Goal: Task Accomplishment & Management: Complete application form

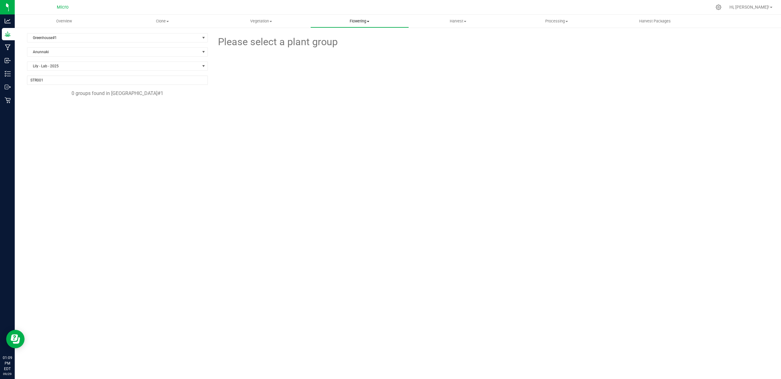
click at [370, 22] on span "Flowering" at bounding box center [360, 21] width 98 height 6
click at [351, 37] on span "Create harvest" at bounding box center [333, 36] width 46 height 5
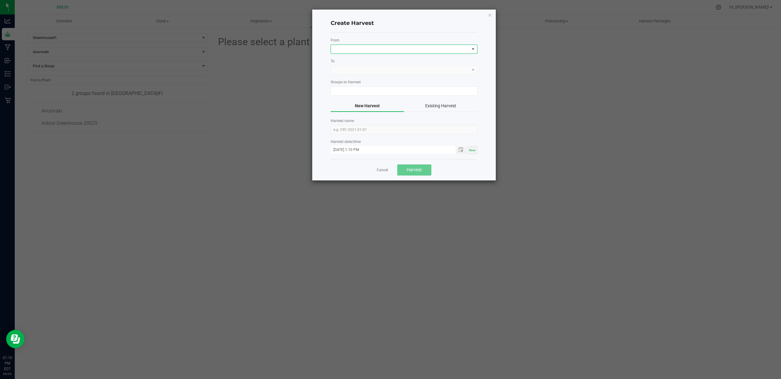
click at [340, 51] on span at bounding box center [400, 49] width 138 height 9
click at [340, 84] on li "Greenhouse#1" at bounding box center [404, 85] width 146 height 10
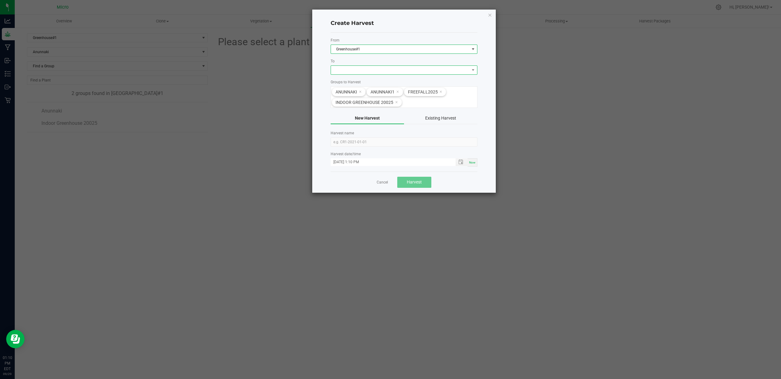
click at [345, 72] on span at bounding box center [400, 70] width 138 height 9
click at [343, 96] on li "Drying Room#1" at bounding box center [404, 96] width 146 height 10
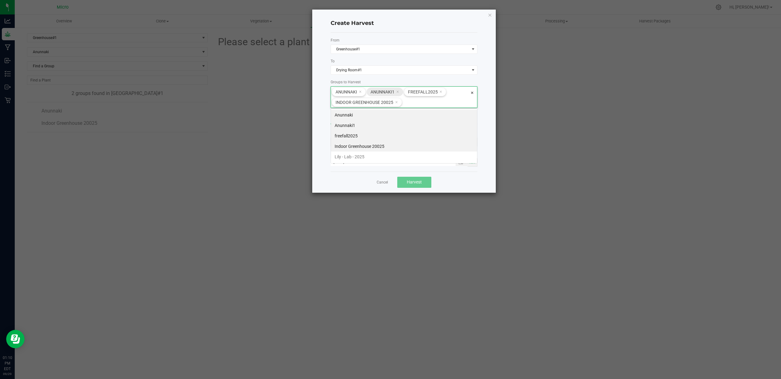
click at [359, 92] on icon at bounding box center [360, 91] width 3 height 5
click at [402, 91] on span "freefall2025" at bounding box center [391, 92] width 36 height 8
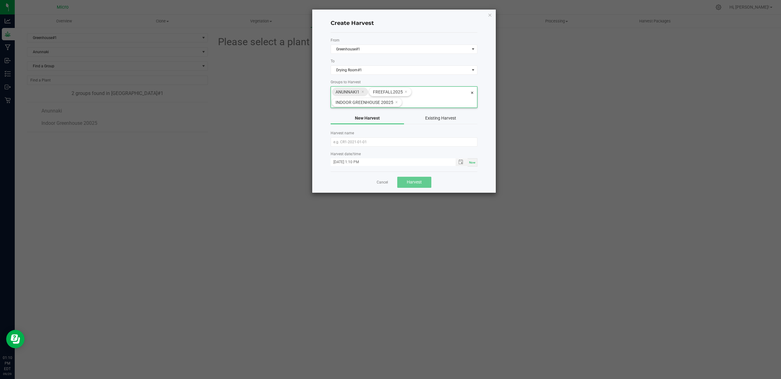
click at [364, 92] on span "Anunnaki1" at bounding box center [351, 92] width 30 height 8
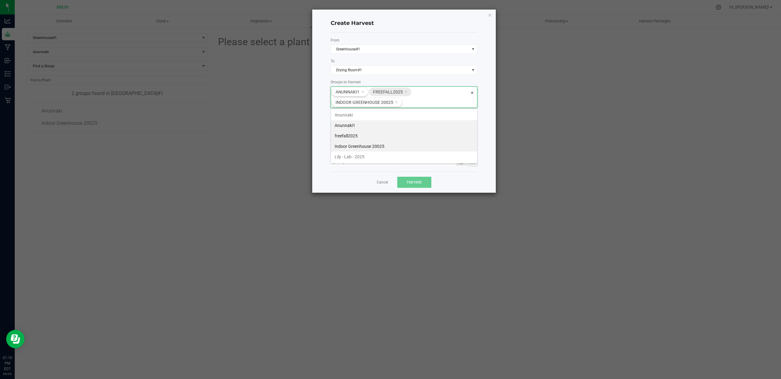
click at [405, 90] on icon at bounding box center [406, 91] width 3 height 5
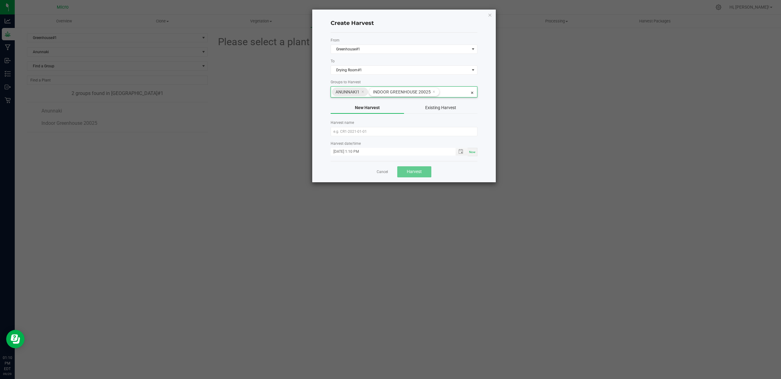
click at [364, 91] on span "Anunnaki1" at bounding box center [351, 92] width 30 height 8
click at [363, 91] on icon at bounding box center [362, 91] width 3 height 5
click at [397, 91] on icon at bounding box center [396, 91] width 3 height 5
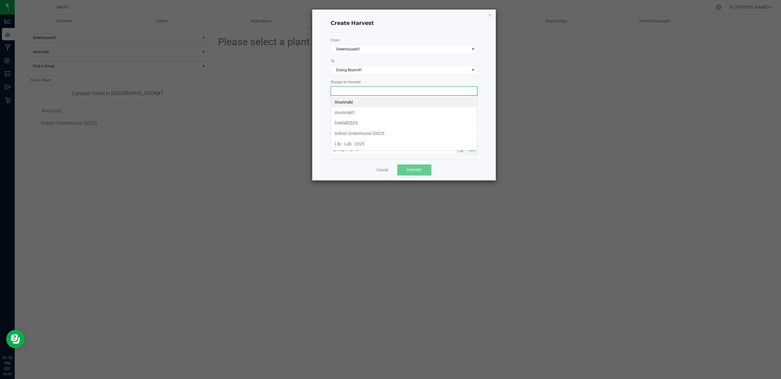
scroll to position [9, 147]
click at [346, 144] on li "Lily - Lab - 2025" at bounding box center [404, 143] width 146 height 10
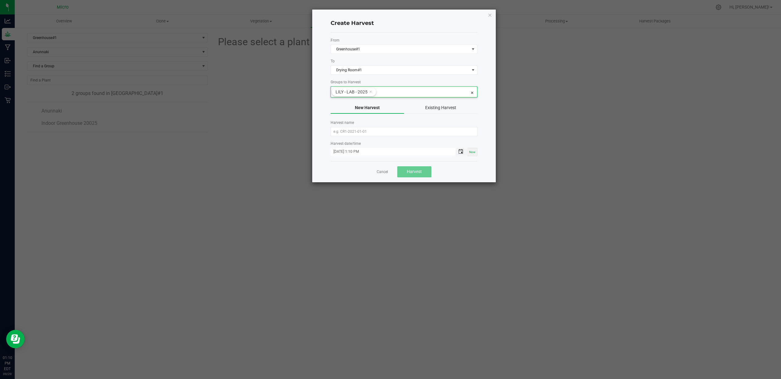
click at [461, 150] on span "Toggle popup" at bounding box center [460, 151] width 5 height 5
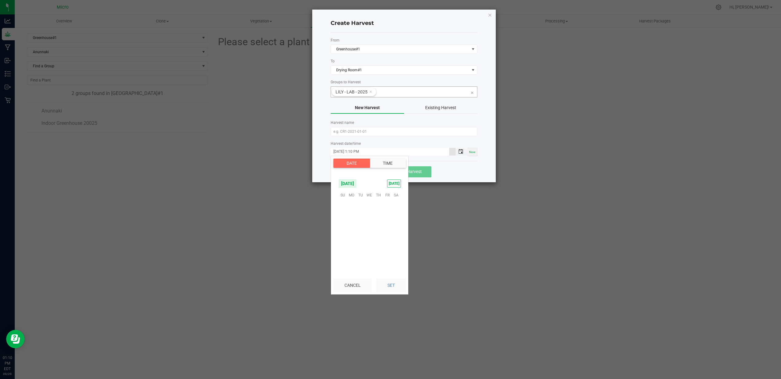
scroll to position [8, 0]
click at [395, 230] on span "27" at bounding box center [396, 233] width 9 height 10
click at [427, 201] on ngb-modal-window "Create Harvest From Greenhouse#1 To Drying Room#1 Groups to Harvest Lily - Lab …" at bounding box center [393, 189] width 786 height 379
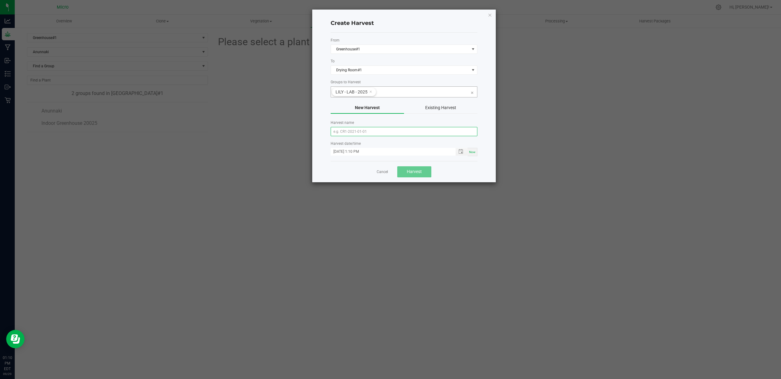
click at [353, 133] on input "text" at bounding box center [404, 131] width 147 height 9
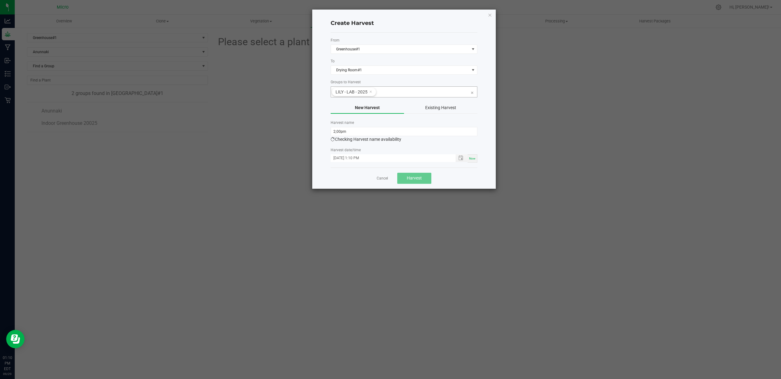
click at [382, 144] on form "From Greenhouse#1 To Drying Room#1 Groups to Harvest Lily - Lab - 2025 New Harv…" at bounding box center [404, 99] width 147 height 125
click at [362, 132] on input "2;00pm" at bounding box center [404, 131] width 147 height 9
type input "2"
type input "first Harvest"
click at [390, 147] on form "From Greenhouse#1 To Drying Room#1 Groups to Harvest Lily - Lab - 2025 New Harv…" at bounding box center [404, 99] width 147 height 125
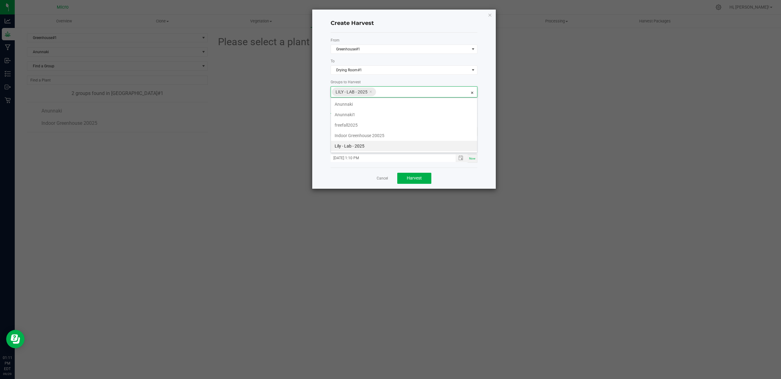
click at [372, 94] on icon at bounding box center [370, 91] width 3 height 5
